Goal: Information Seeking & Learning: Learn about a topic

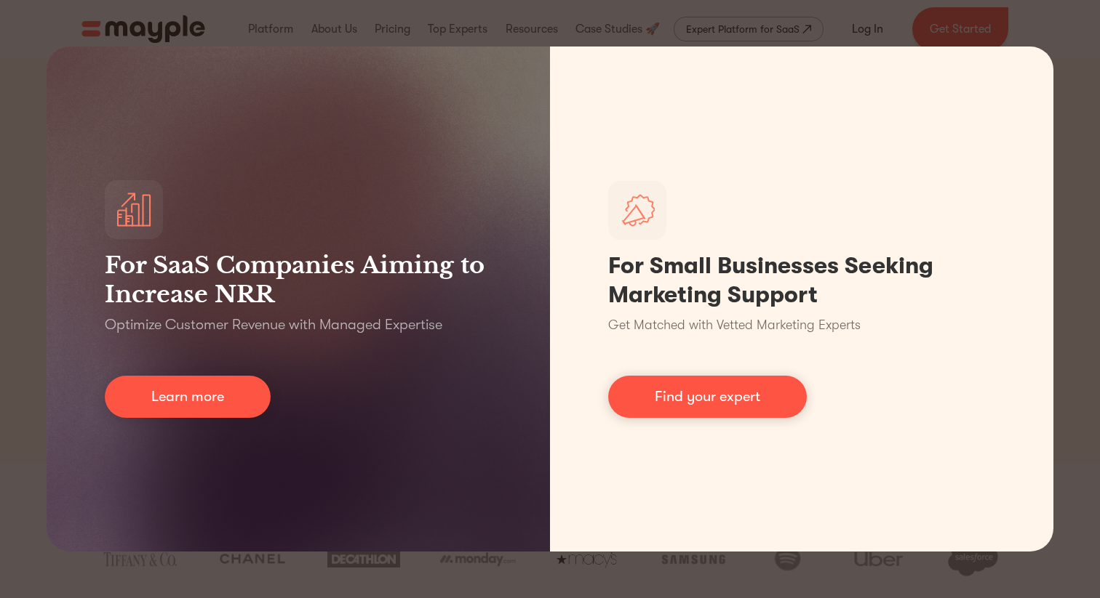
click at [525, 598] on div "For SaaS Companies Aiming to Increase NRR Optimize Customer Revenue with Manage…" at bounding box center [550, 299] width 1100 height 598
click at [1057, 34] on div "For SaaS Companies Aiming to Increase NRR Optimize Customer Revenue with Manage…" at bounding box center [550, 299] width 1100 height 598
click at [1022, 28] on div "For SaaS Companies Aiming to Increase NRR Optimize Customer Revenue with Manage…" at bounding box center [550, 299] width 1100 height 598
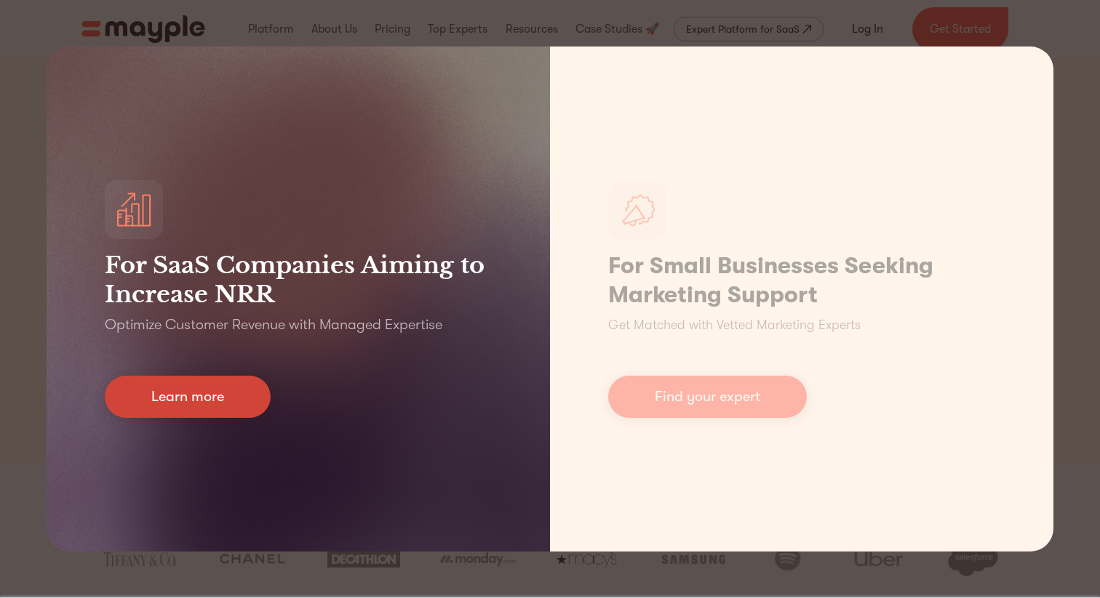
click at [219, 409] on link "Learn more" at bounding box center [188, 397] width 166 height 42
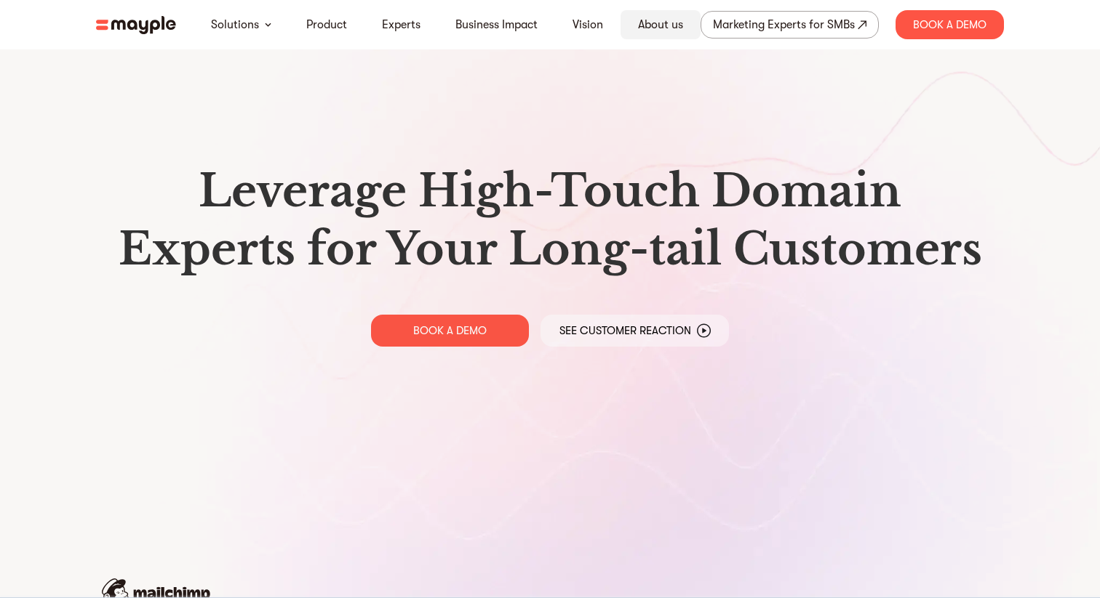
click at [653, 17] on link "About us" at bounding box center [660, 24] width 45 height 17
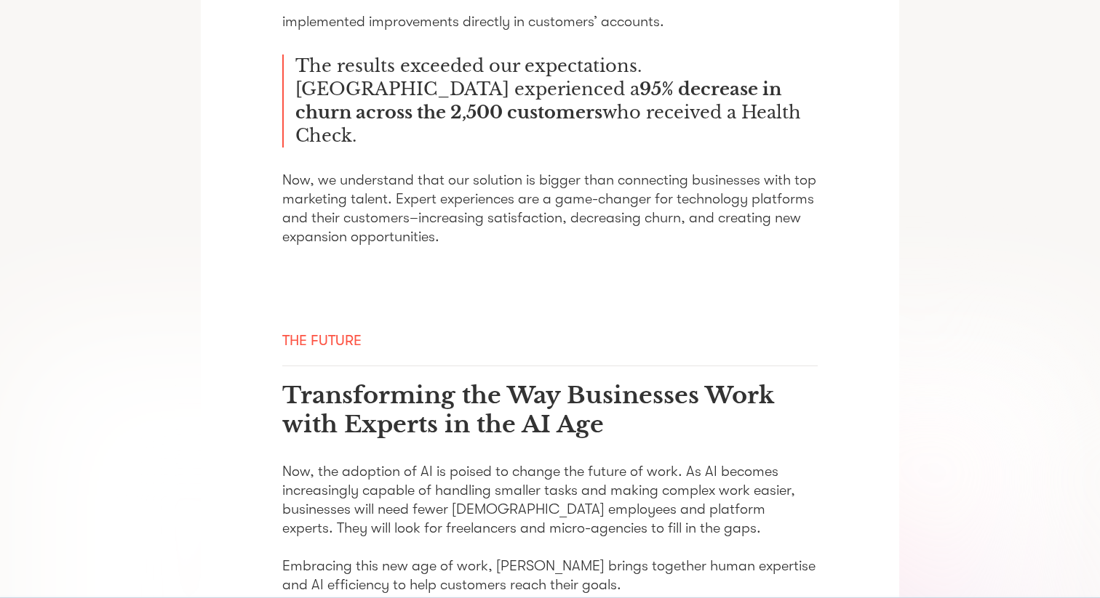
scroll to position [2397, 0]
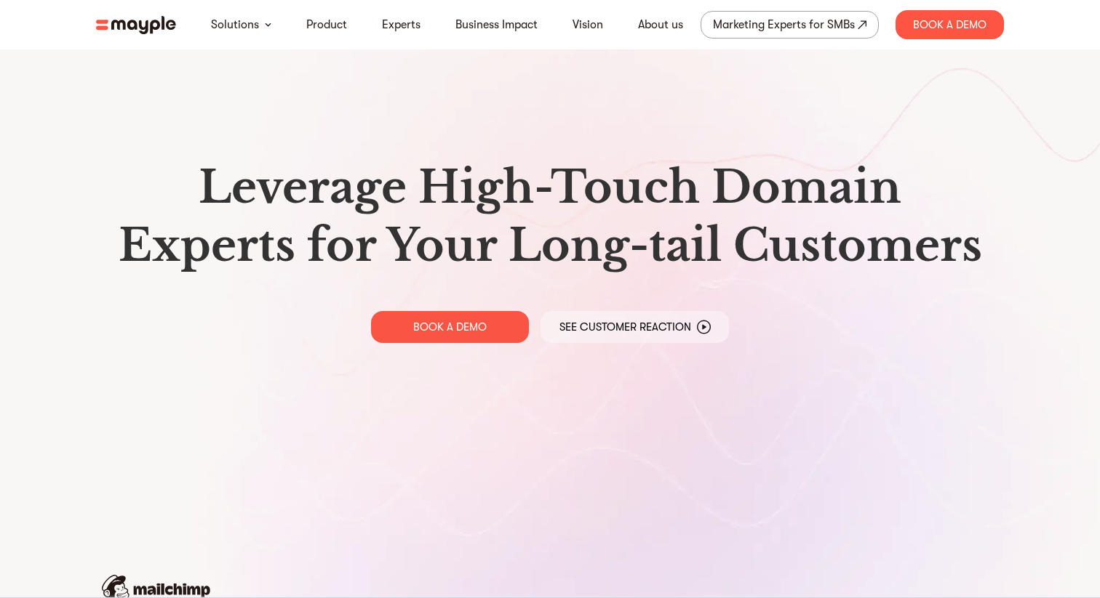
scroll to position [429, 0]
